Goal: Transaction & Acquisition: Purchase product/service

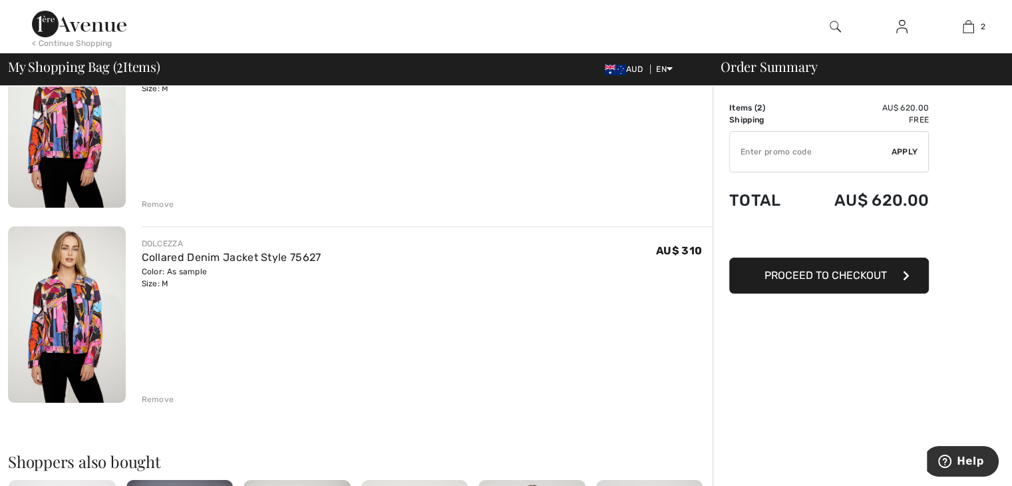
scroll to position [200, 0]
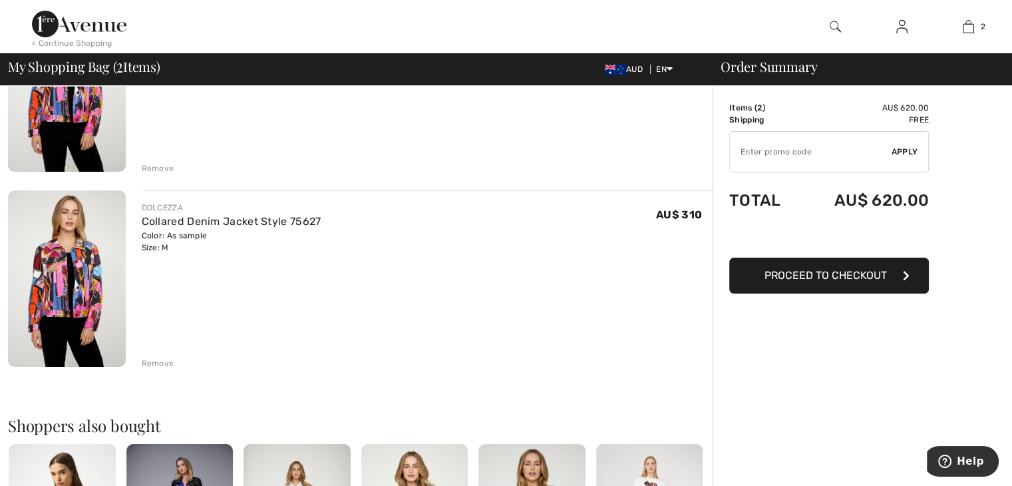
click at [152, 365] on div "Remove" at bounding box center [158, 363] width 33 height 12
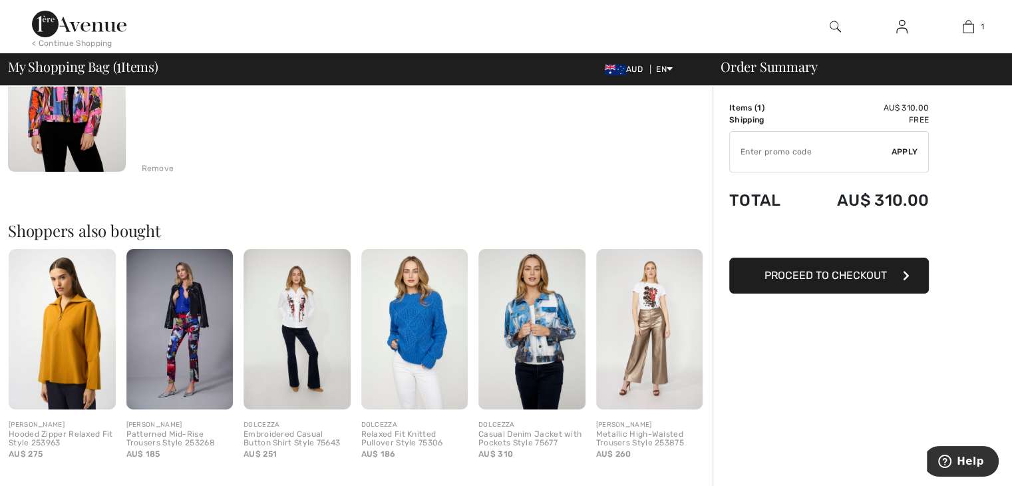
click at [799, 158] on input "TEXT" at bounding box center [811, 152] width 162 height 40
type input "FLASH15"
click at [899, 152] on span "Apply" at bounding box center [904, 152] width 27 height 12
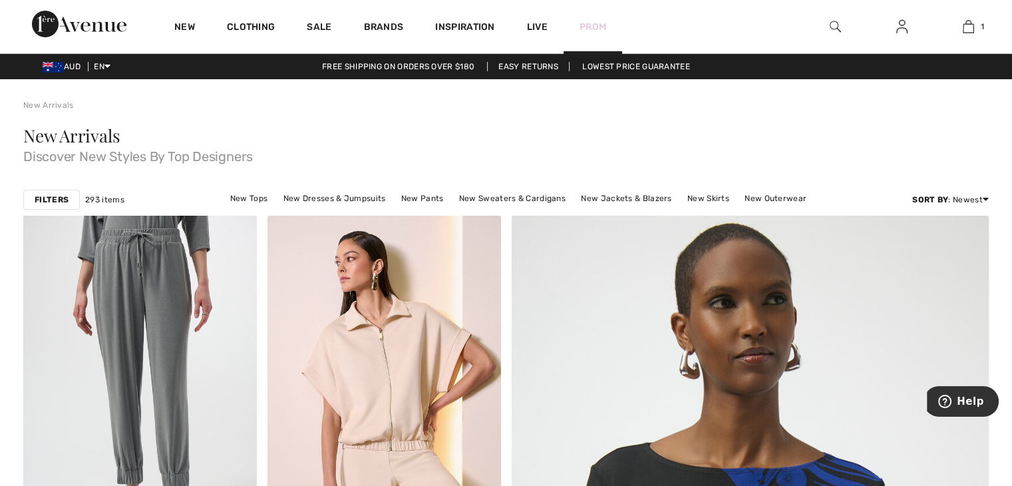
click at [595, 25] on link "Prom" at bounding box center [592, 27] width 27 height 14
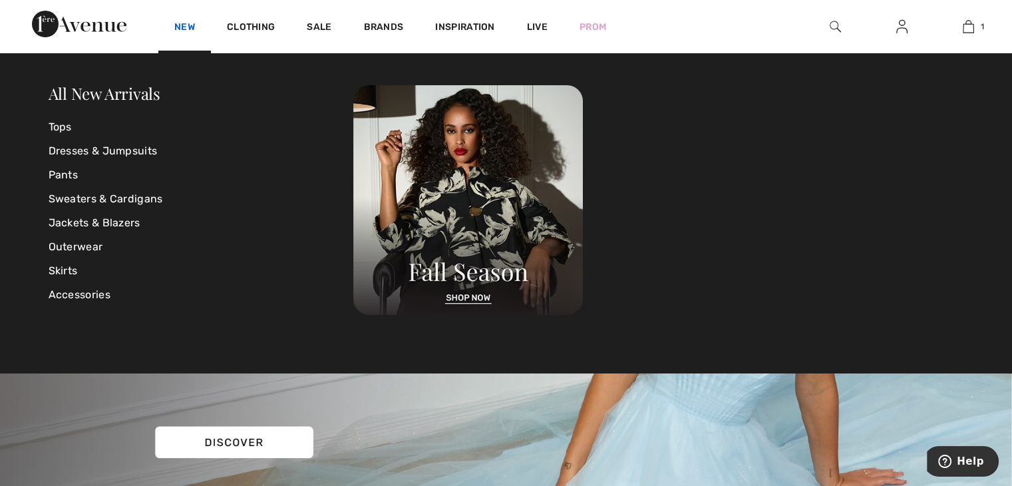
click at [194, 28] on link "New" at bounding box center [184, 28] width 21 height 14
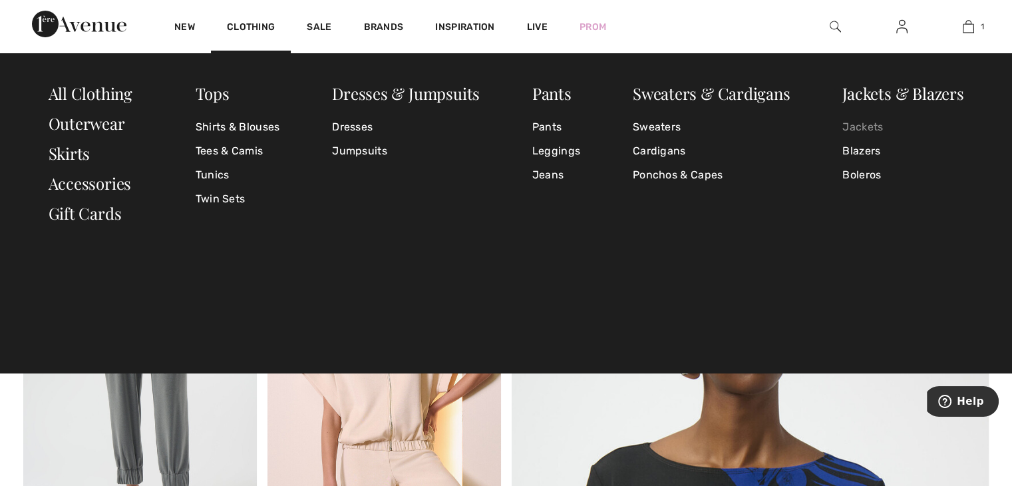
click at [869, 126] on link "Jackets" at bounding box center [902, 127] width 121 height 24
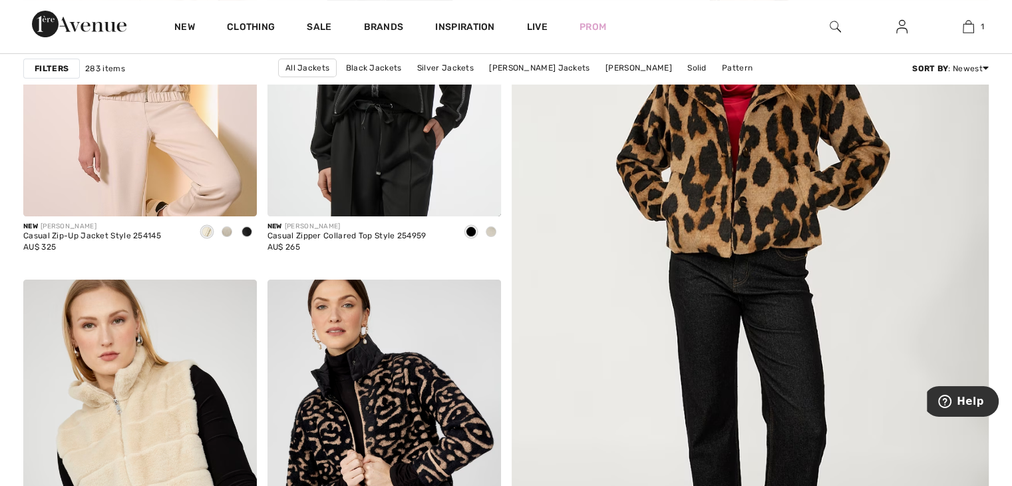
scroll to position [333, 0]
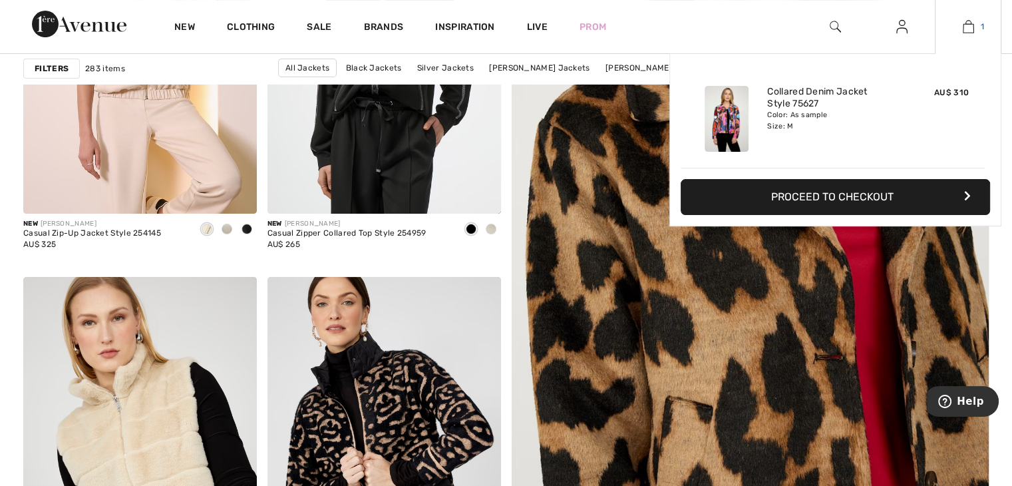
click at [967, 31] on img at bounding box center [968, 27] width 11 height 16
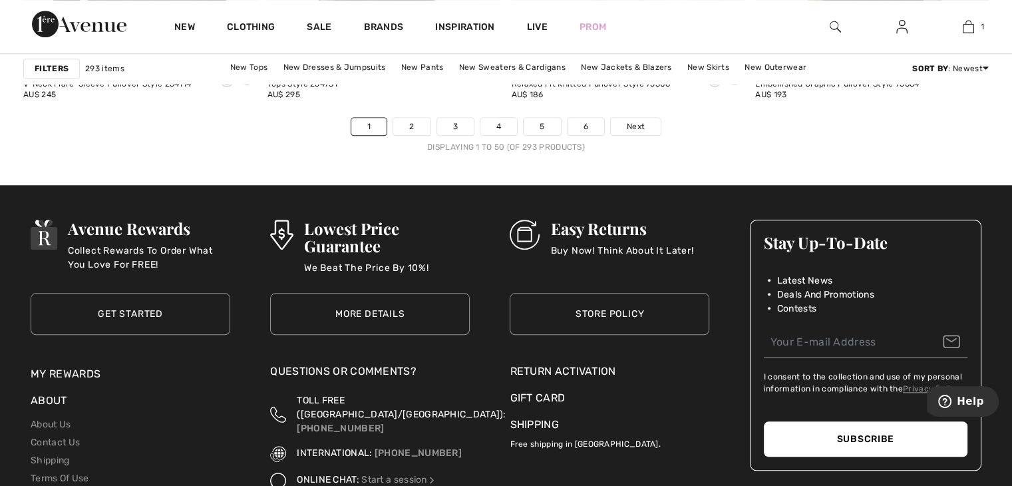
scroll to position [6386, 0]
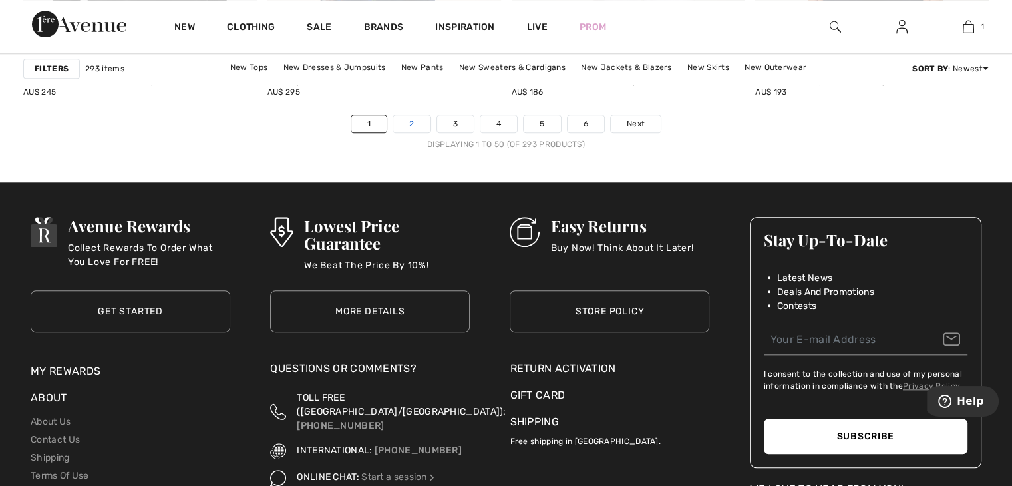
click at [409, 120] on link "2" at bounding box center [411, 123] width 37 height 17
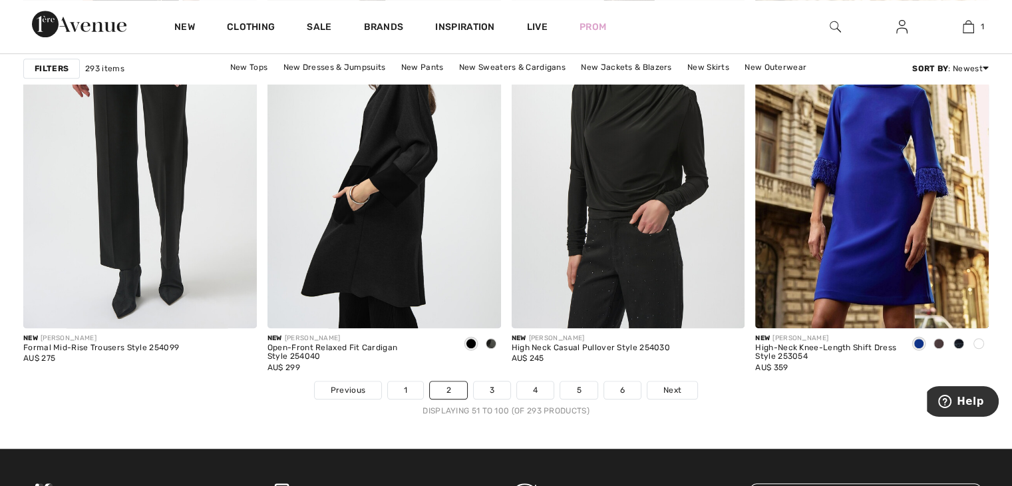
scroll to position [6386, 0]
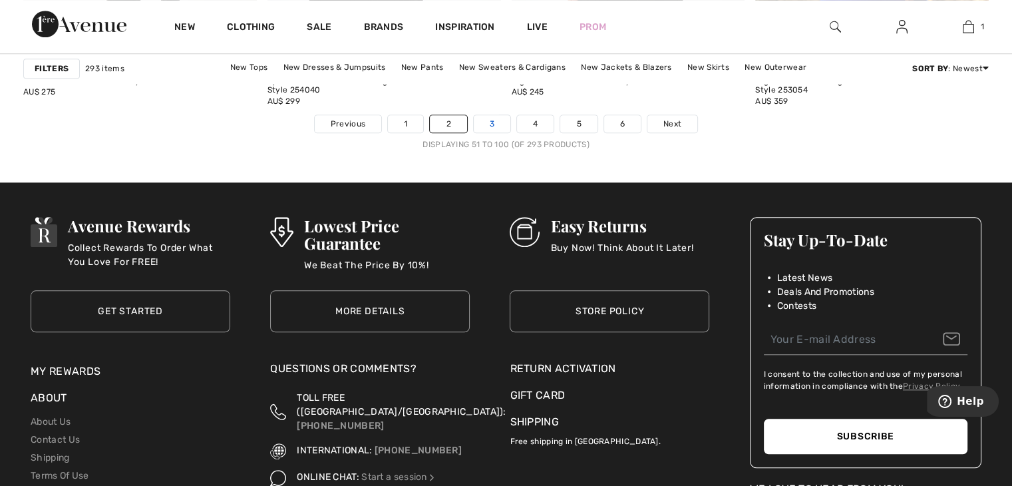
click at [502, 124] on link "3" at bounding box center [492, 123] width 37 height 17
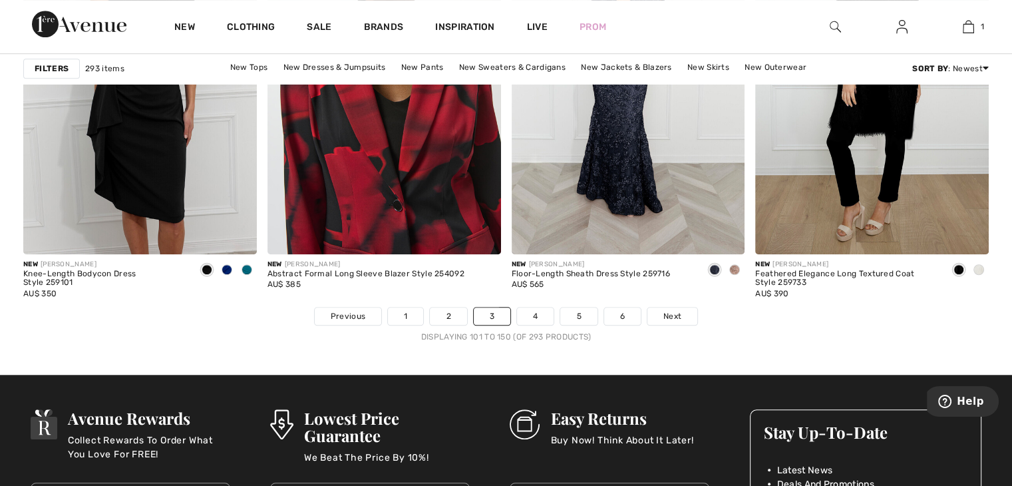
scroll to position [6253, 0]
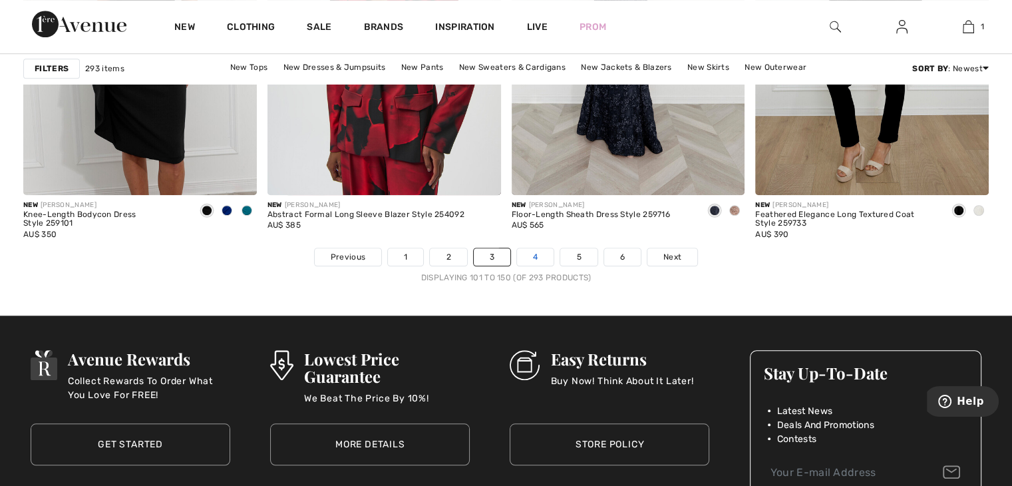
click at [546, 254] on link "4" at bounding box center [535, 256] width 37 height 17
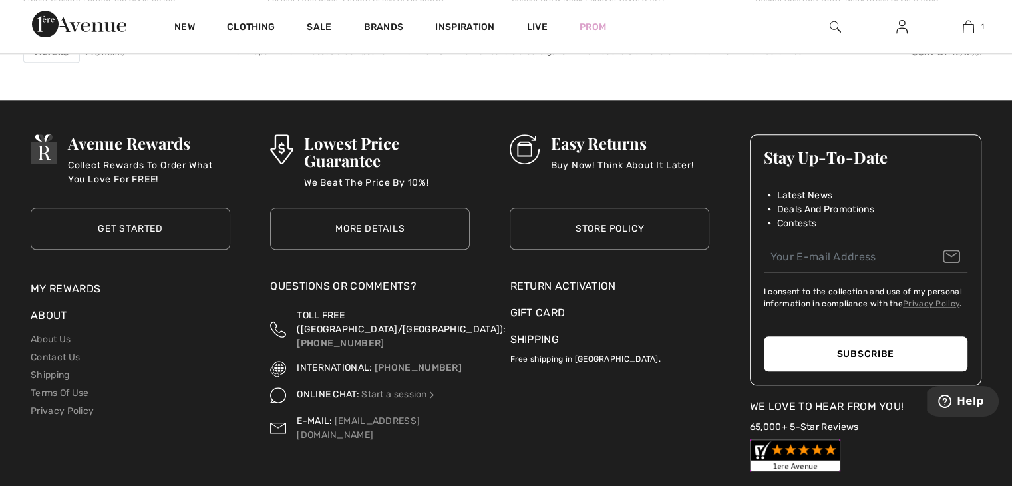
scroll to position [6253, 0]
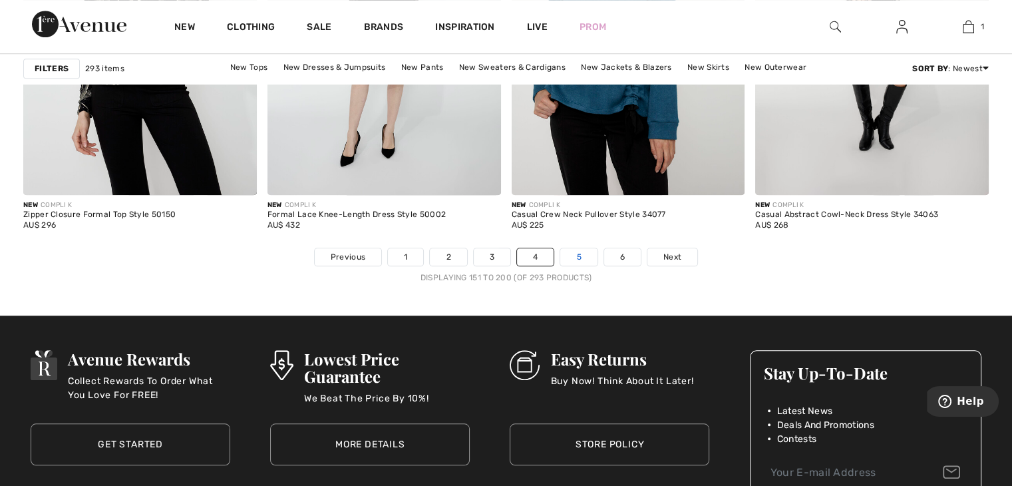
click at [582, 253] on link "5" at bounding box center [578, 256] width 37 height 17
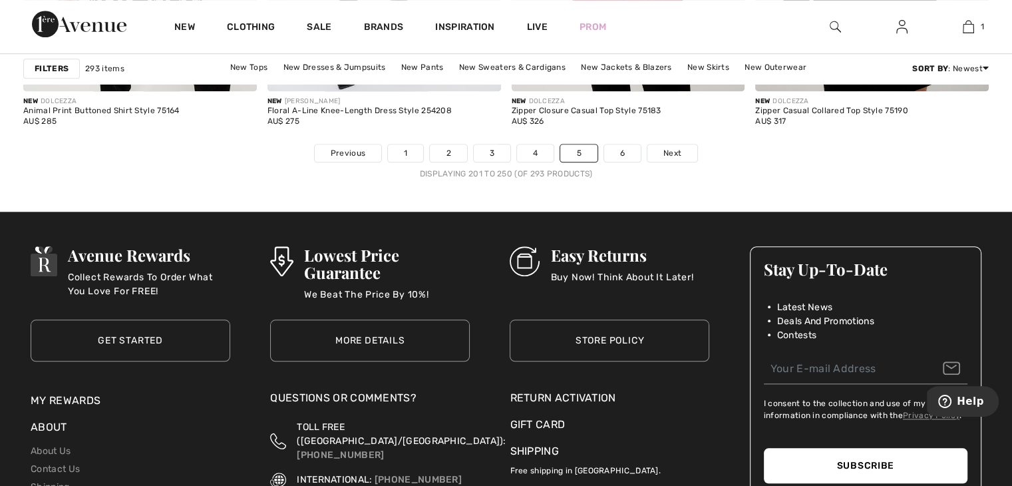
scroll to position [6386, 0]
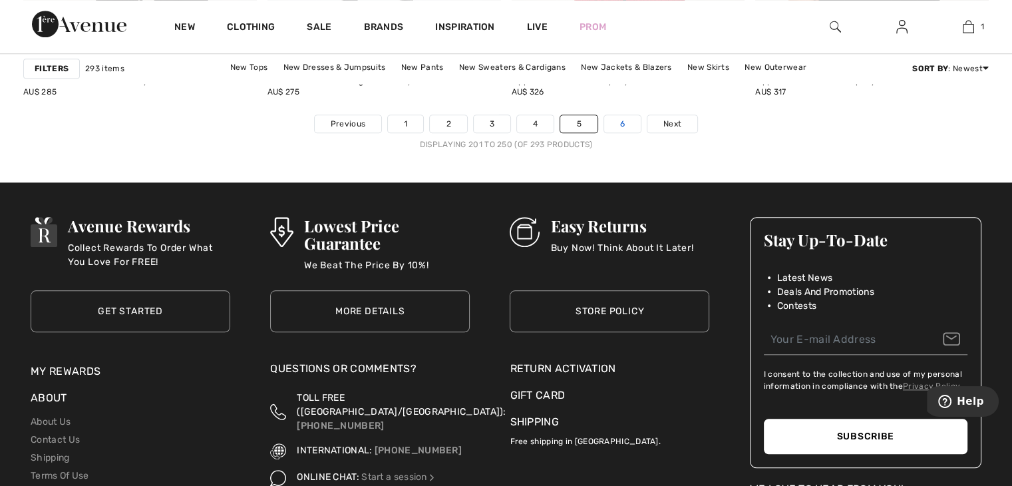
click at [627, 123] on link "6" at bounding box center [622, 123] width 37 height 17
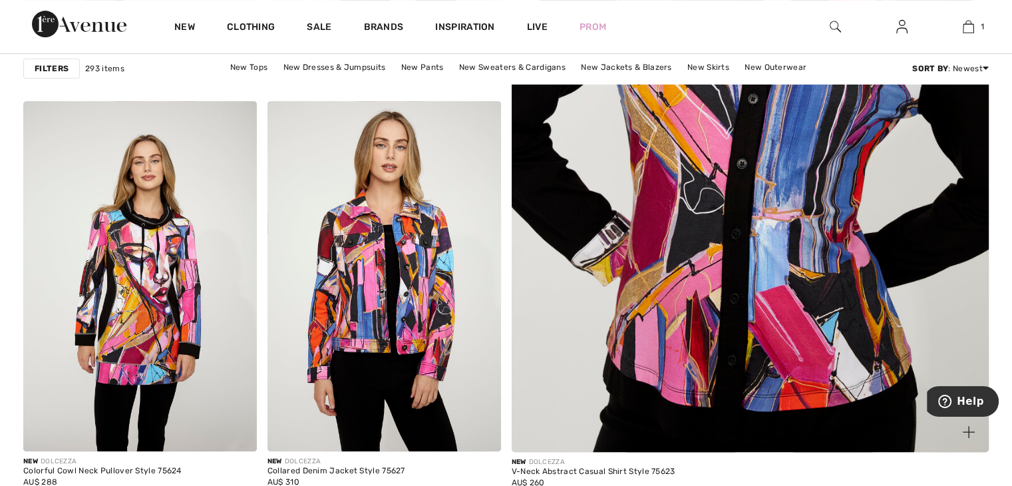
scroll to position [599, 0]
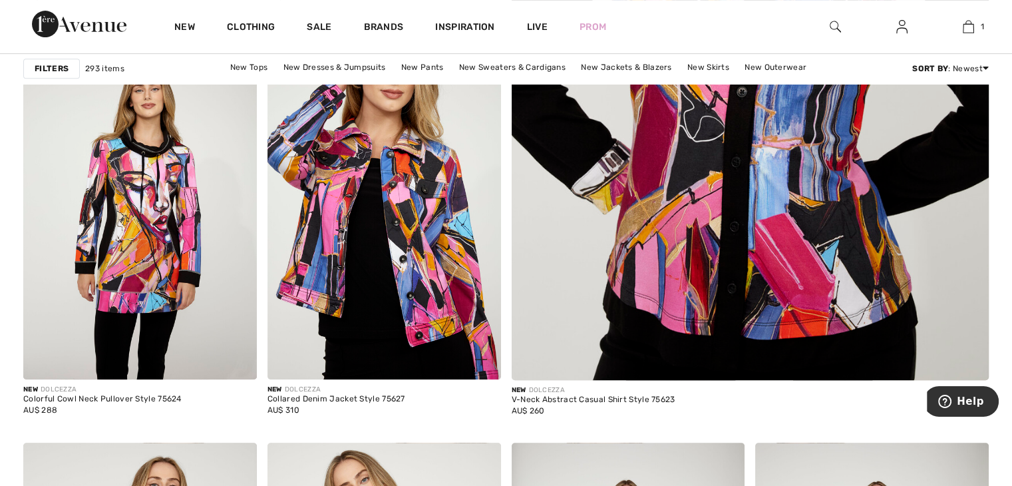
click at [424, 221] on img at bounding box center [383, 204] width 233 height 350
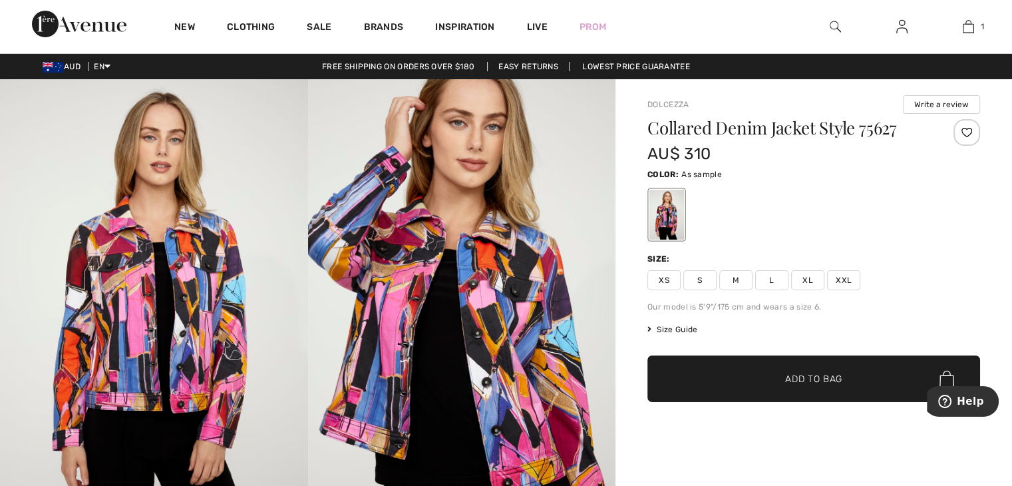
click at [733, 277] on span "M" at bounding box center [735, 280] width 33 height 20
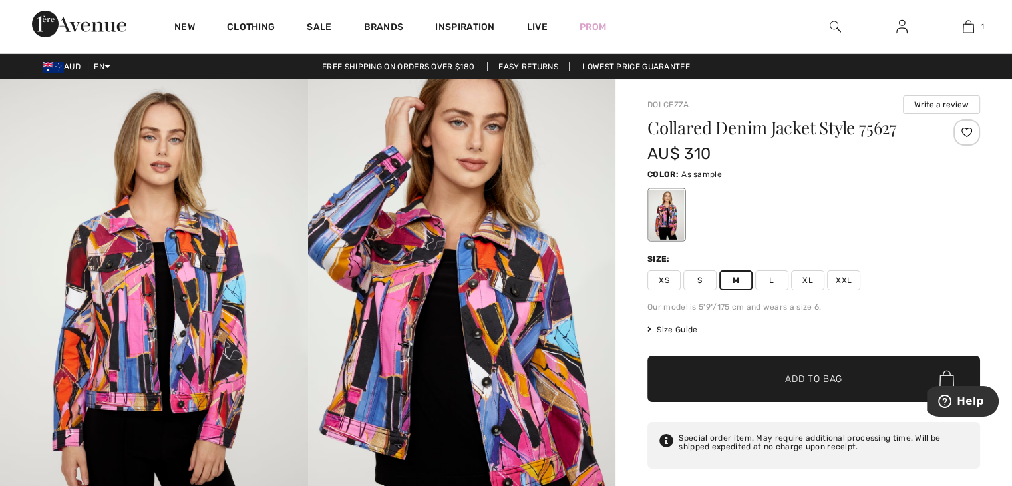
click at [788, 368] on span "✔ Added to Bag Add to Bag" at bounding box center [813, 378] width 333 height 47
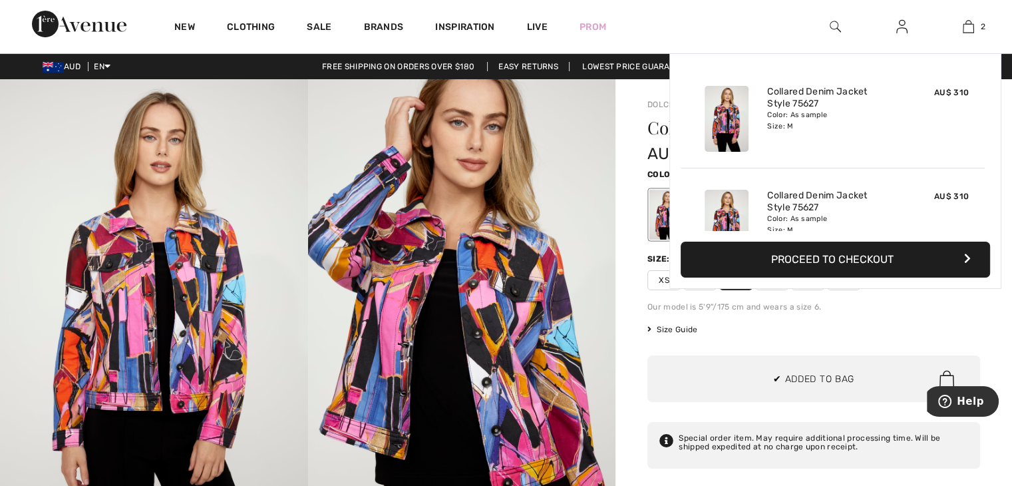
scroll to position [41, 0]
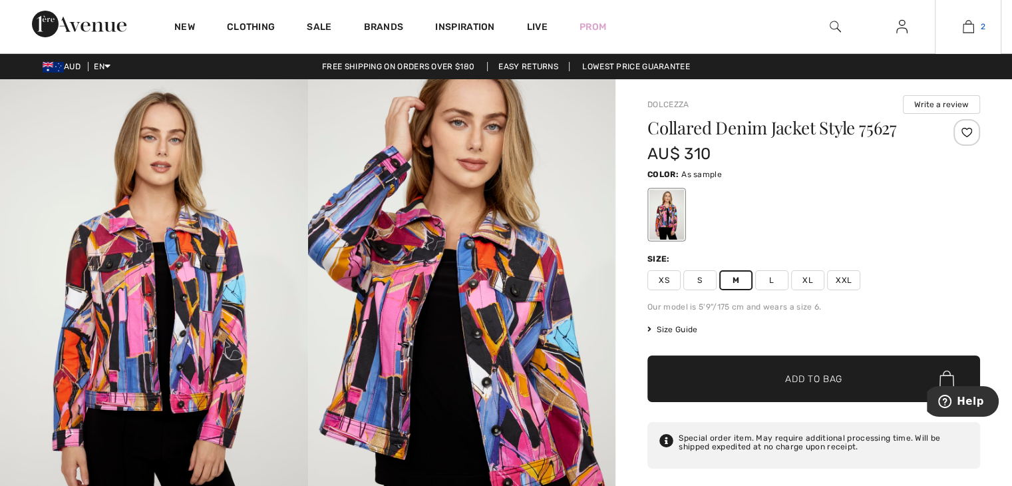
click at [963, 31] on img at bounding box center [968, 27] width 11 height 16
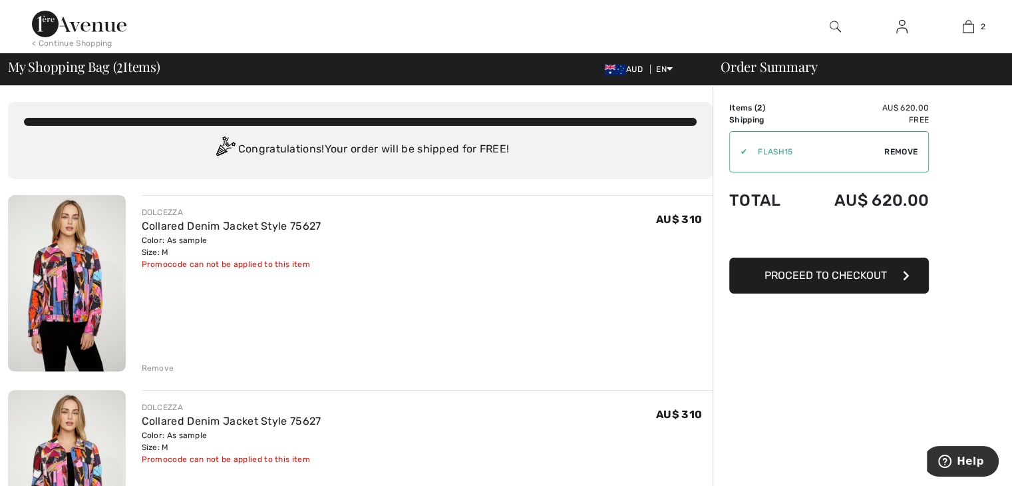
click at [157, 370] on div "Remove" at bounding box center [158, 368] width 33 height 12
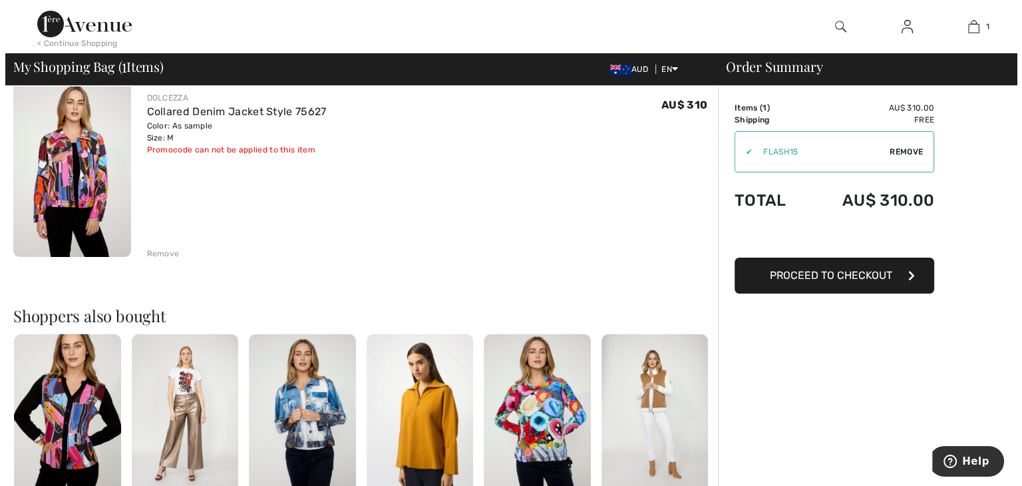
scroll to position [200, 0]
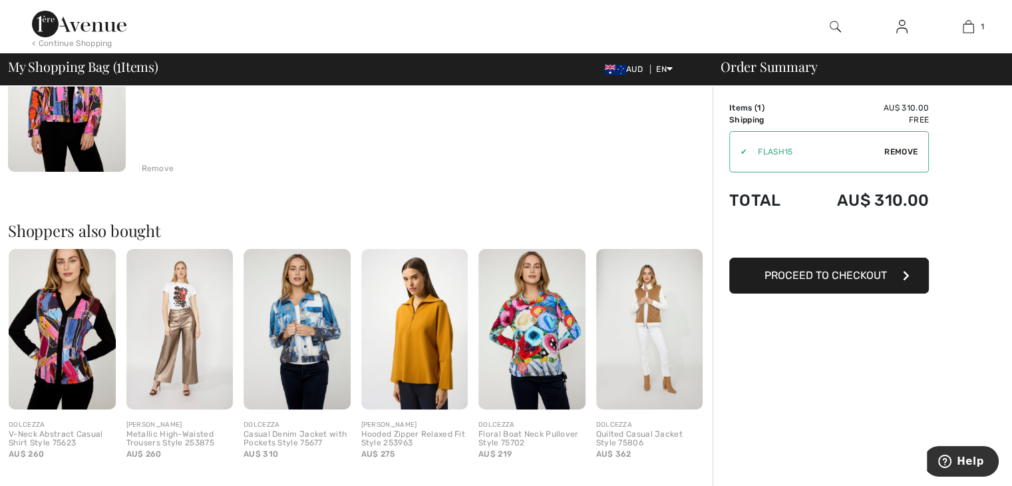
click at [836, 28] on img at bounding box center [835, 27] width 11 height 16
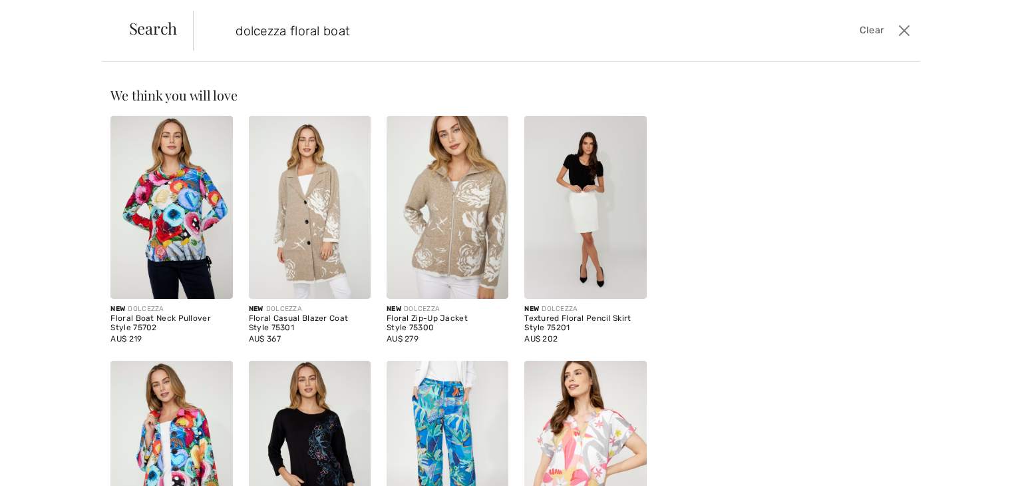
type input "dolcezza floral boat"
click at [193, 424] on img at bounding box center [171, 452] width 122 height 183
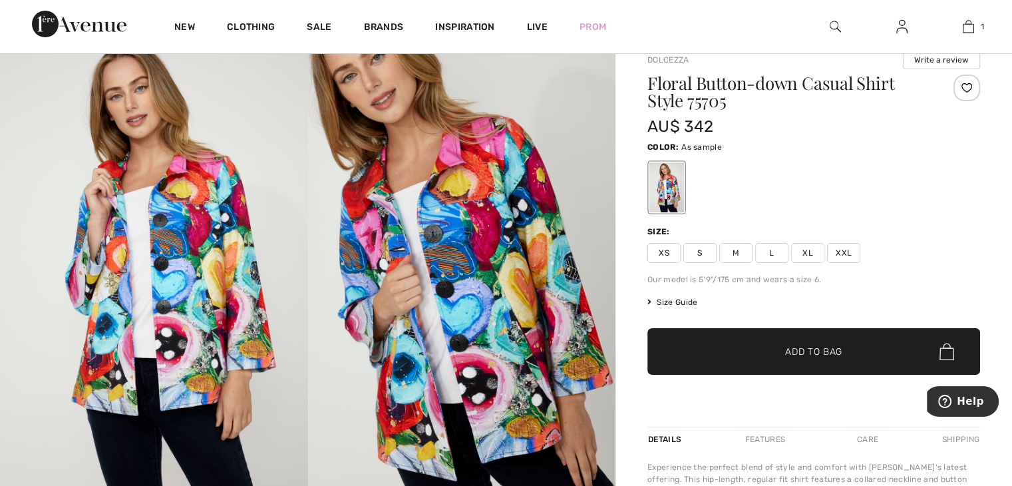
scroll to position [67, 0]
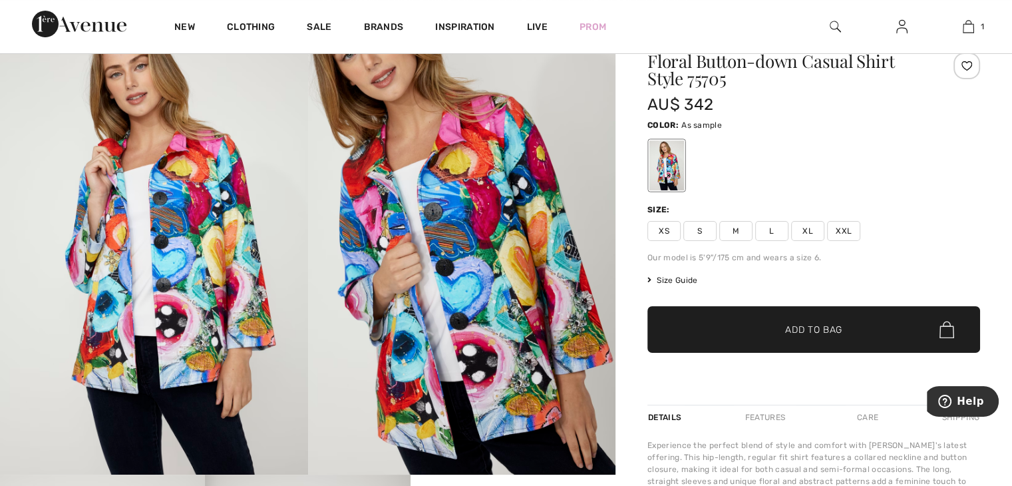
click at [696, 231] on span "S" at bounding box center [699, 231] width 33 height 20
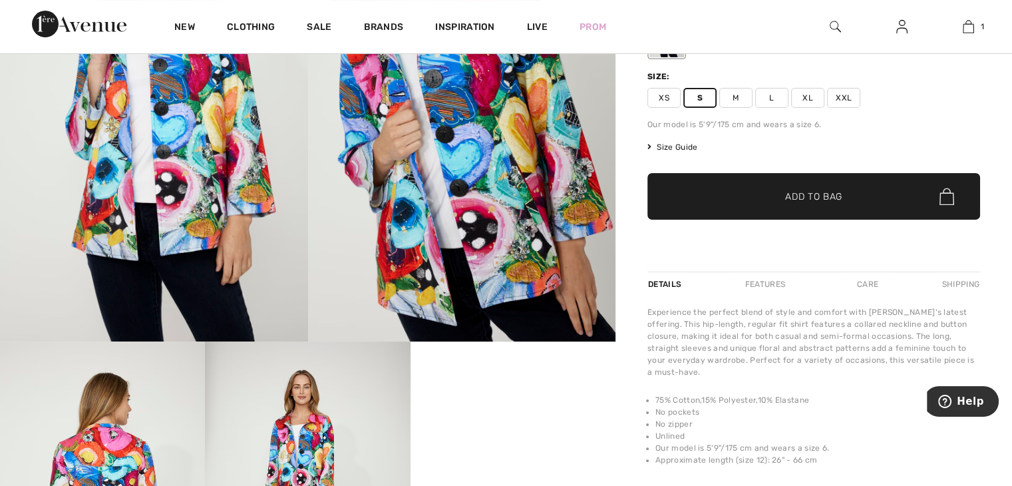
scroll to position [266, 0]
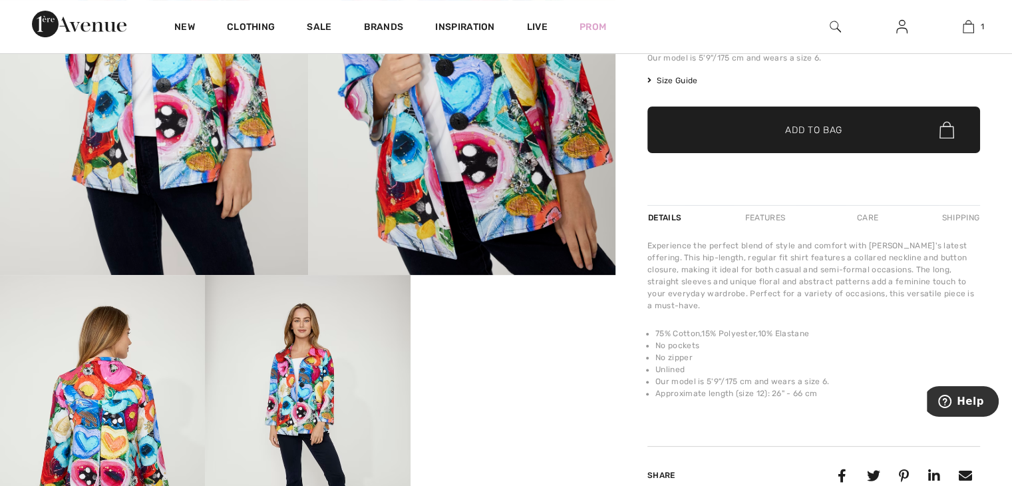
click at [838, 120] on span "✔ Added to Bag Add to Bag" at bounding box center [813, 129] width 333 height 47
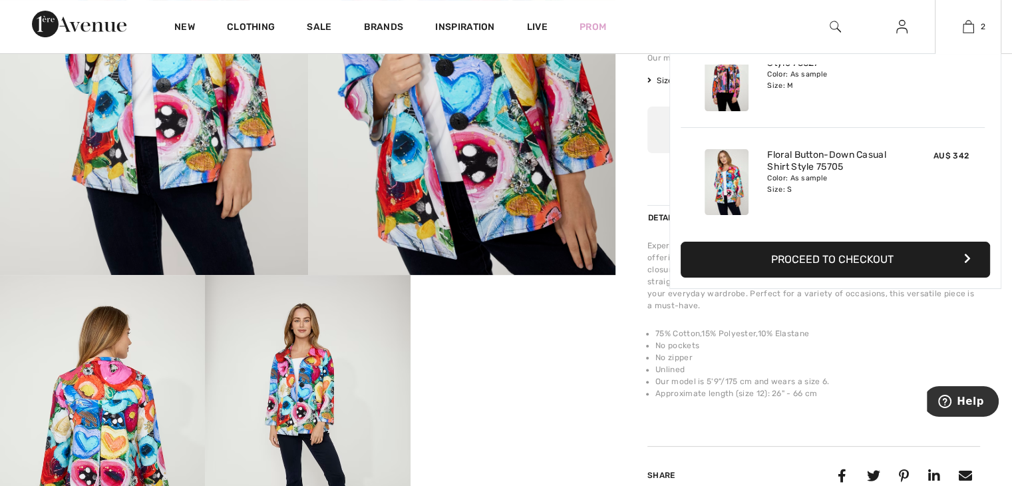
scroll to position [0, 0]
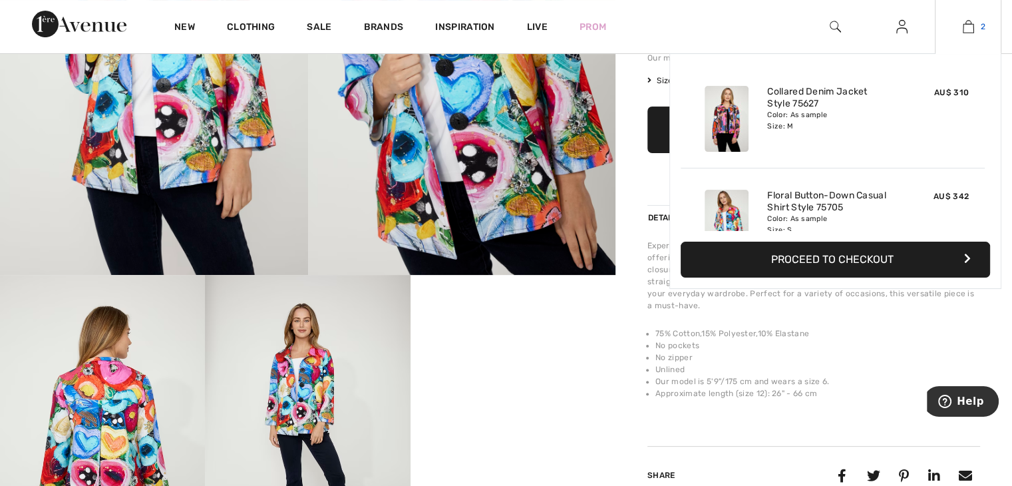
click at [969, 27] on img at bounding box center [968, 27] width 11 height 16
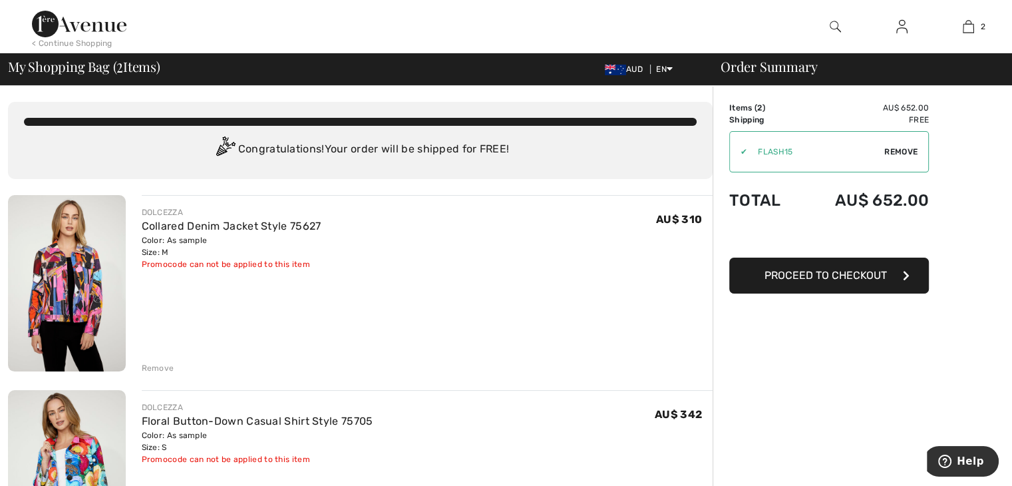
click at [160, 363] on div "Remove" at bounding box center [158, 368] width 33 height 12
